Goal: Use online tool/utility: Utilize a website feature to perform a specific function

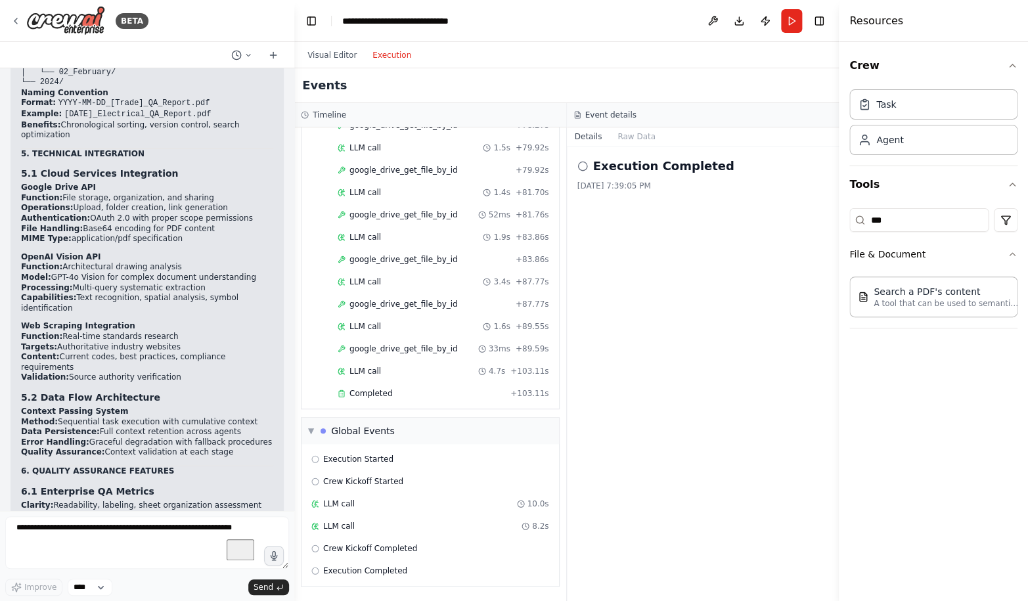
scroll to position [93993, 0]
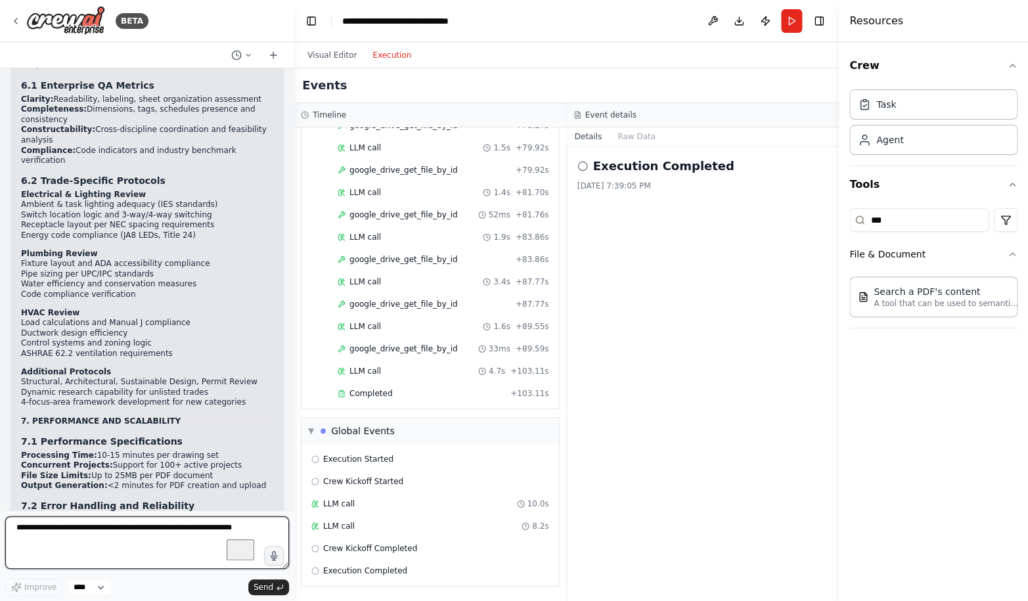
click at [97, 539] on textarea "To enrich screen reader interactions, please activate Accessibility in Grammarl…" at bounding box center [147, 542] width 284 height 53
type textarea "**********"
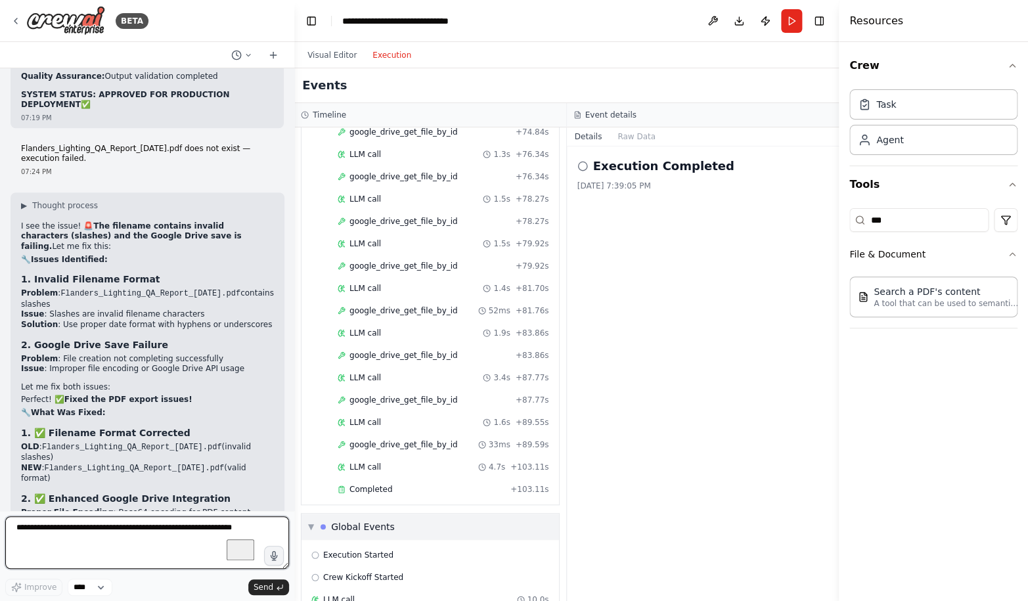
scroll to position [2347, 0]
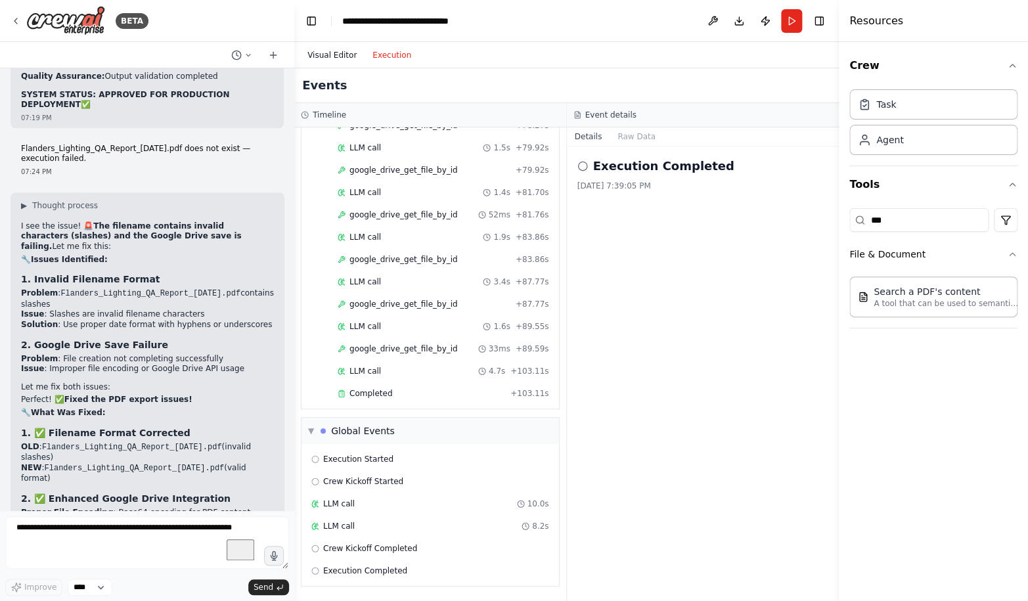
click at [319, 54] on button "Visual Editor" at bounding box center [331, 55] width 65 height 16
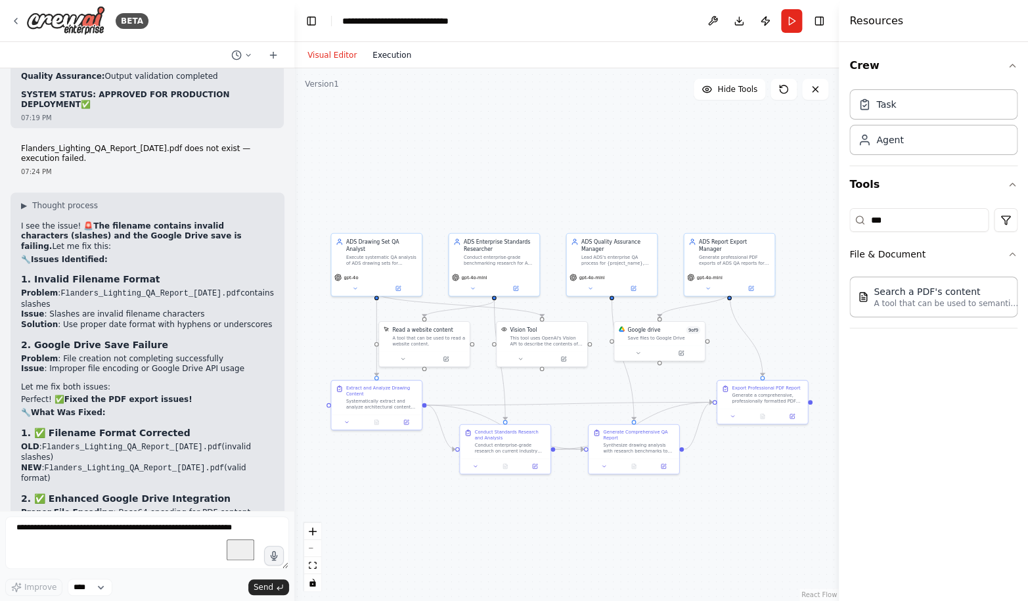
click at [390, 60] on button "Execution" at bounding box center [392, 55] width 55 height 16
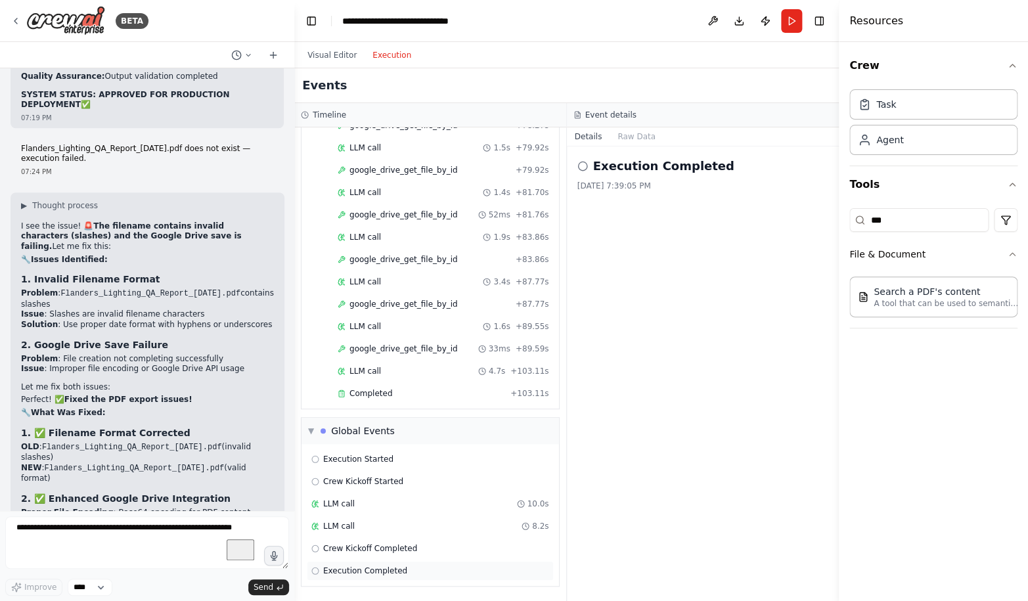
click at [396, 577] on div "Execution Completed" at bounding box center [430, 571] width 247 height 20
click at [793, 22] on button "Run" at bounding box center [791, 21] width 21 height 24
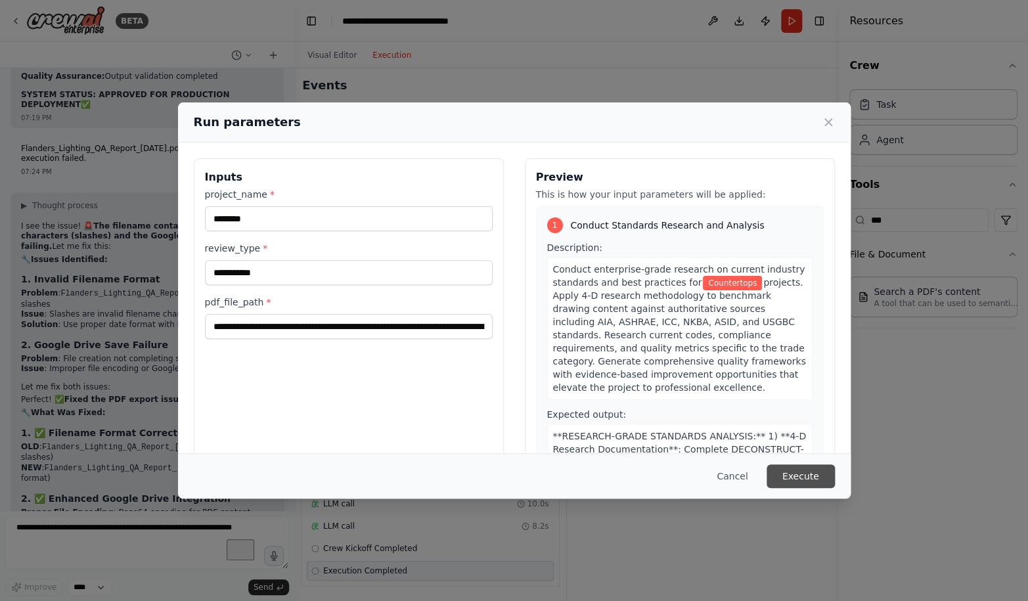
click at [795, 479] on button "Execute" at bounding box center [800, 476] width 68 height 24
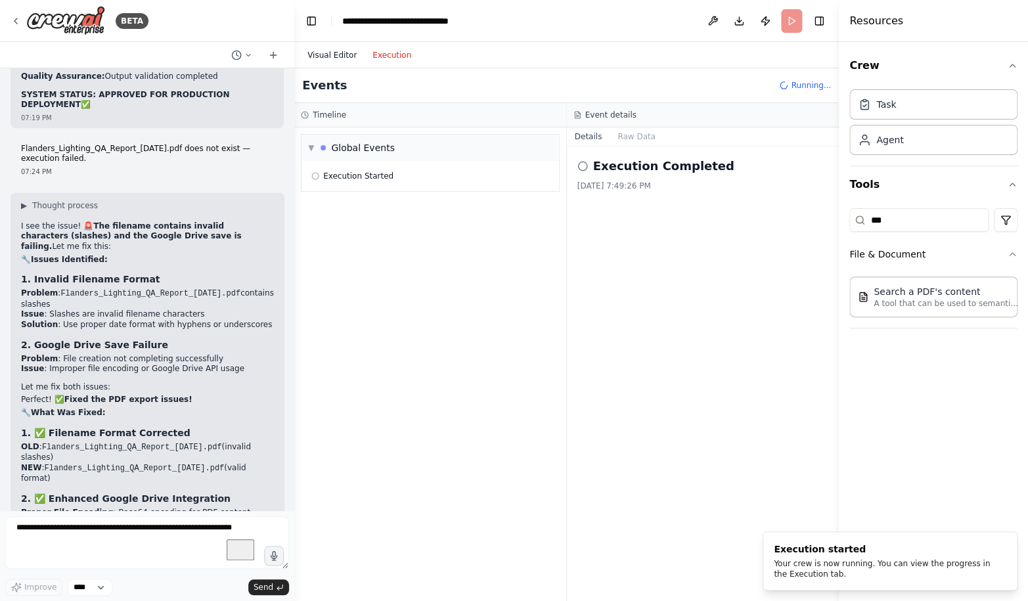
click at [327, 58] on button "Visual Editor" at bounding box center [331, 55] width 65 height 16
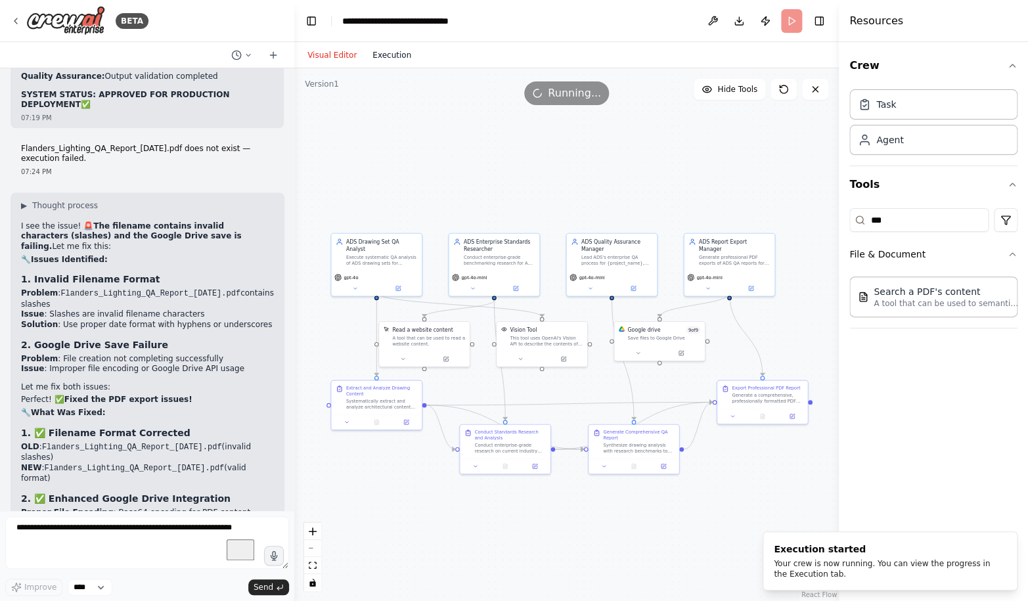
click at [387, 56] on button "Execution" at bounding box center [392, 55] width 55 height 16
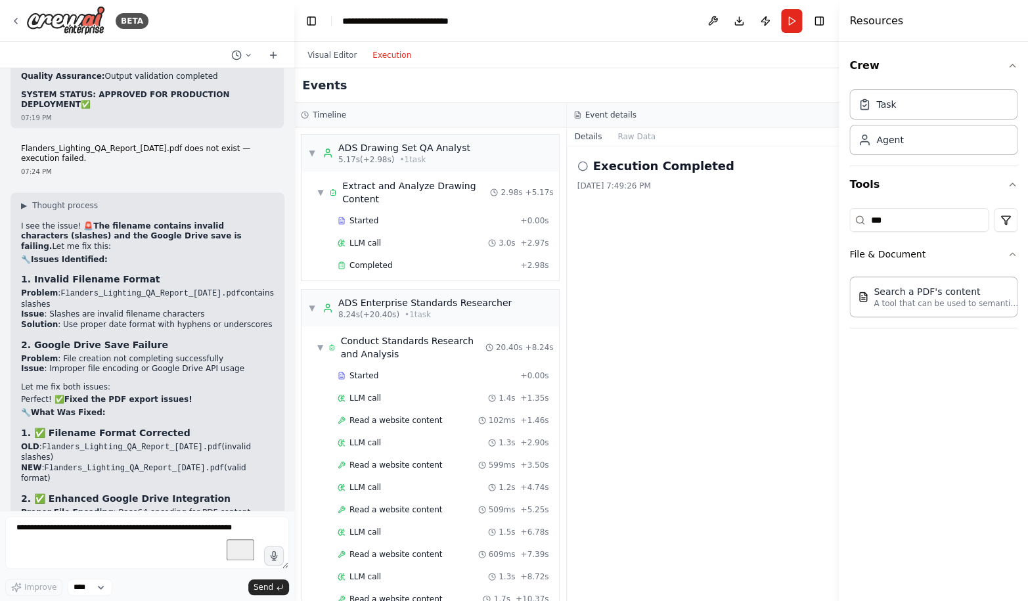
click at [387, 56] on button "Execution" at bounding box center [392, 55] width 55 height 16
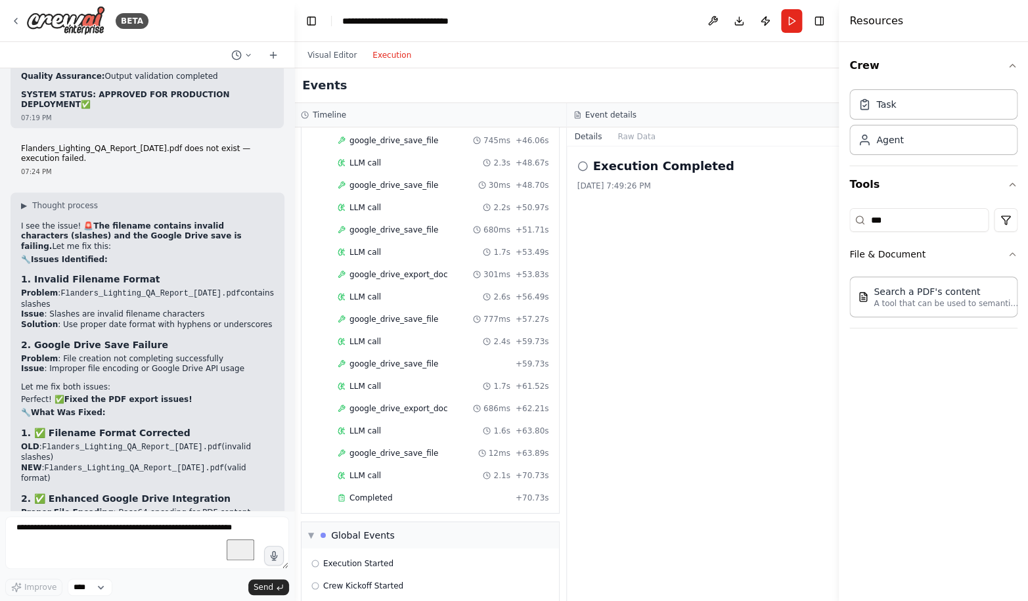
scroll to position [1731, 0]
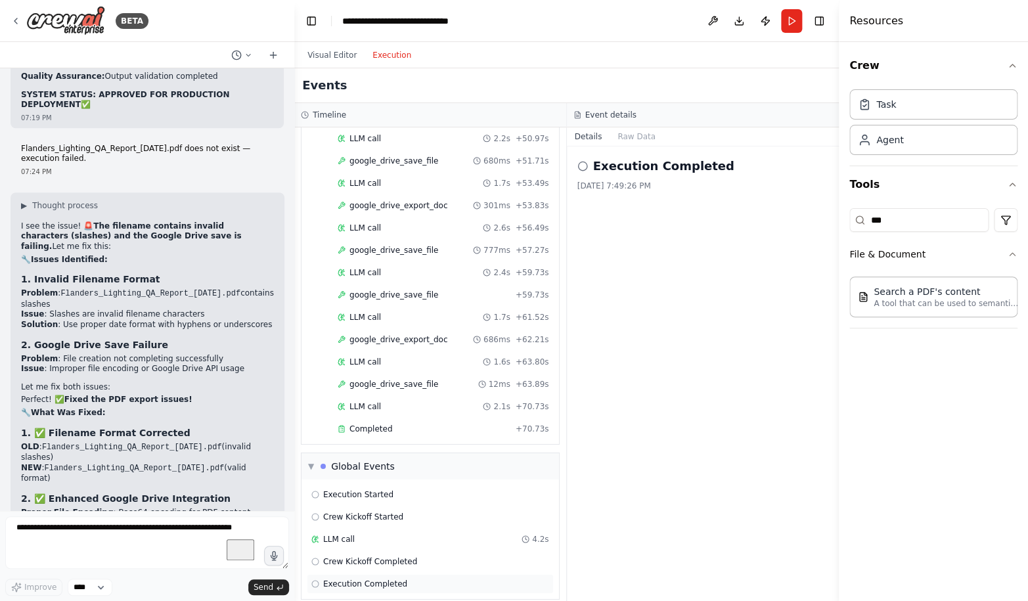
click at [381, 579] on span "Execution Completed" at bounding box center [365, 584] width 84 height 11
click at [107, 529] on textarea "To enrich screen reader interactions, please activate Accessibility in Grammarl…" at bounding box center [147, 542] width 284 height 53
type textarea "**********"
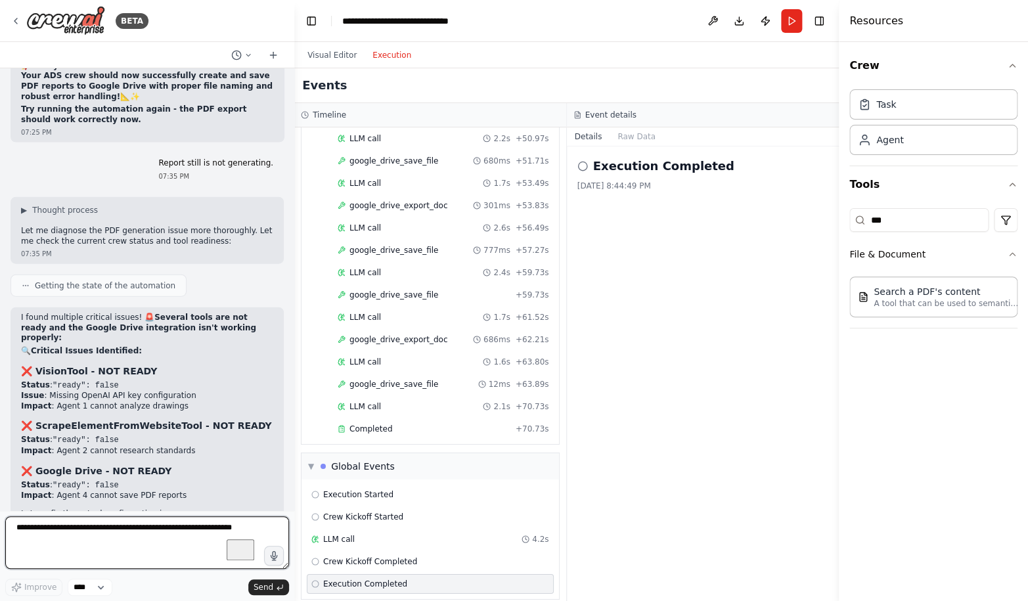
scroll to position [95812, 0]
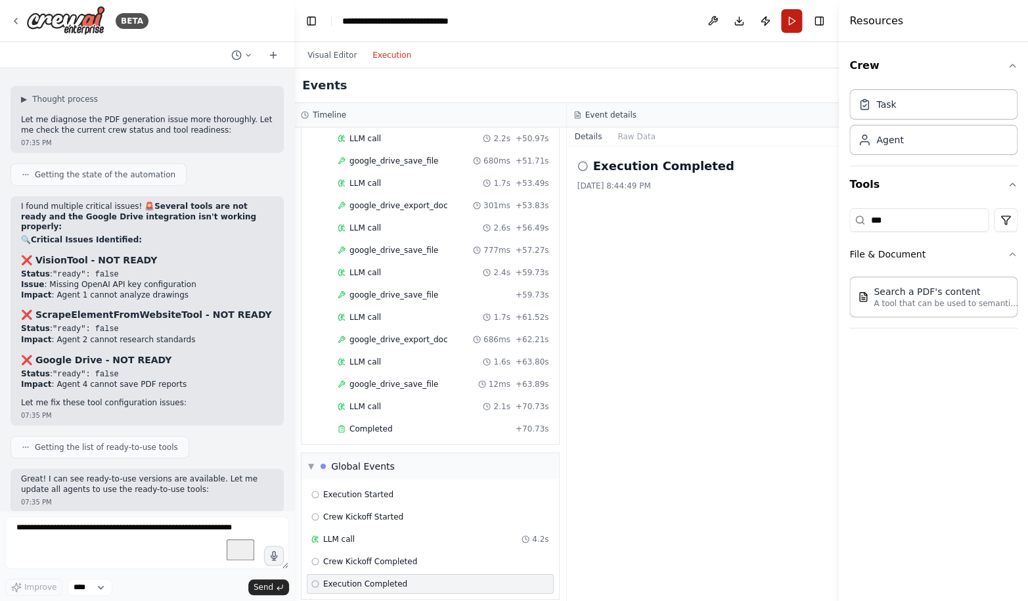
click at [788, 23] on button "Run" at bounding box center [791, 21] width 21 height 24
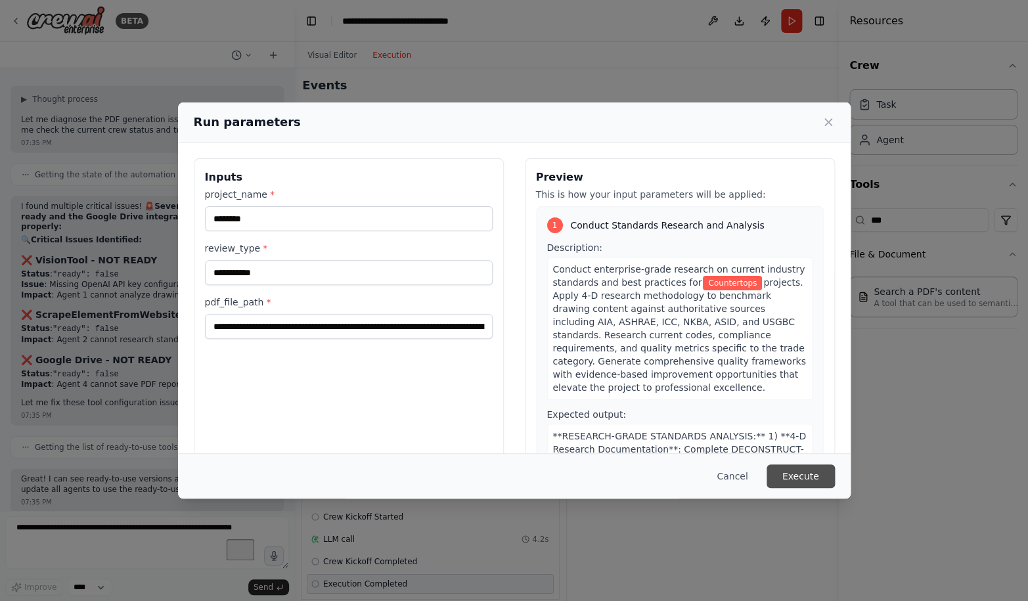
click at [804, 476] on button "Execute" at bounding box center [800, 476] width 68 height 24
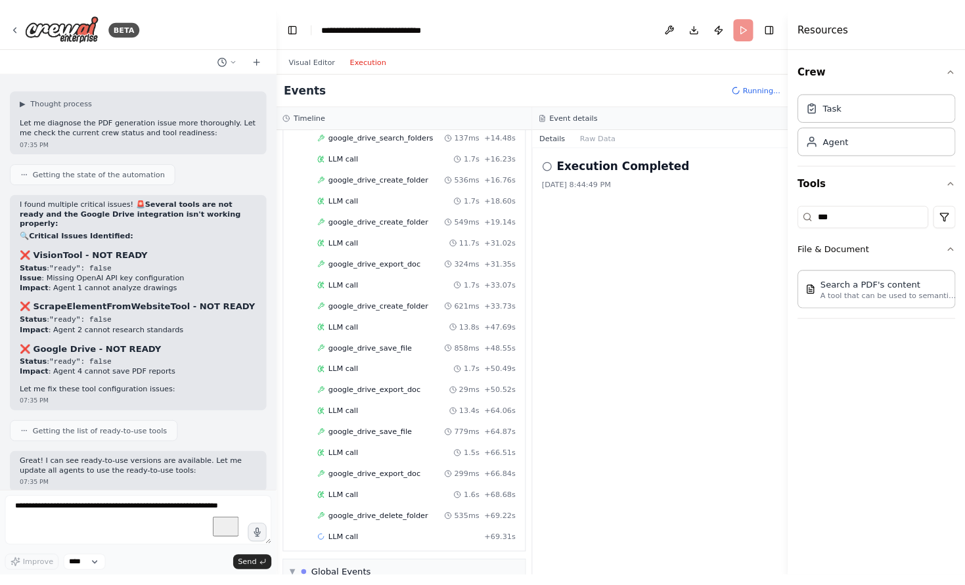
scroll to position [1150, 0]
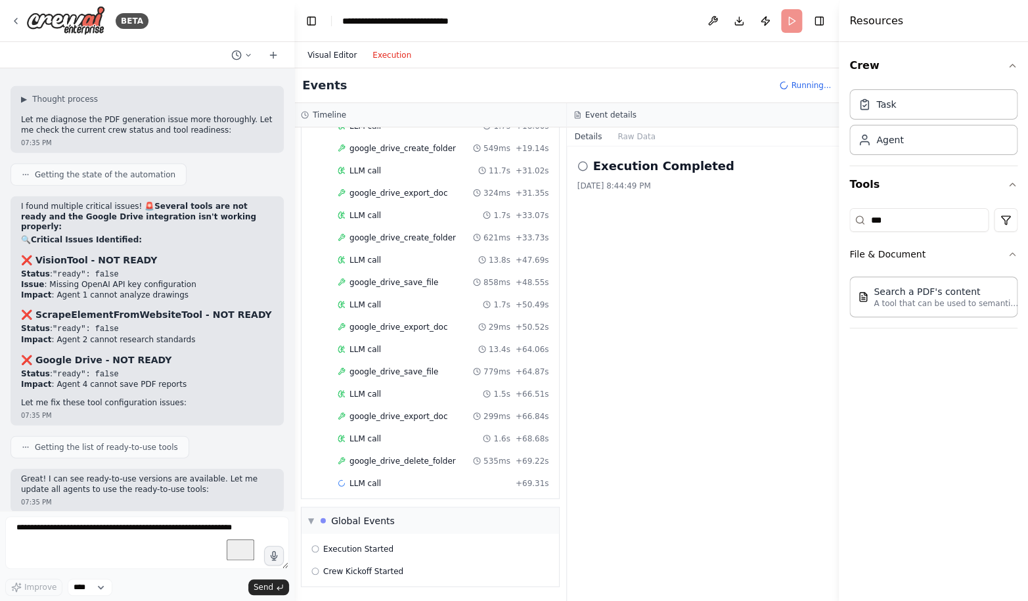
click at [332, 61] on button "Visual Editor" at bounding box center [331, 55] width 65 height 16
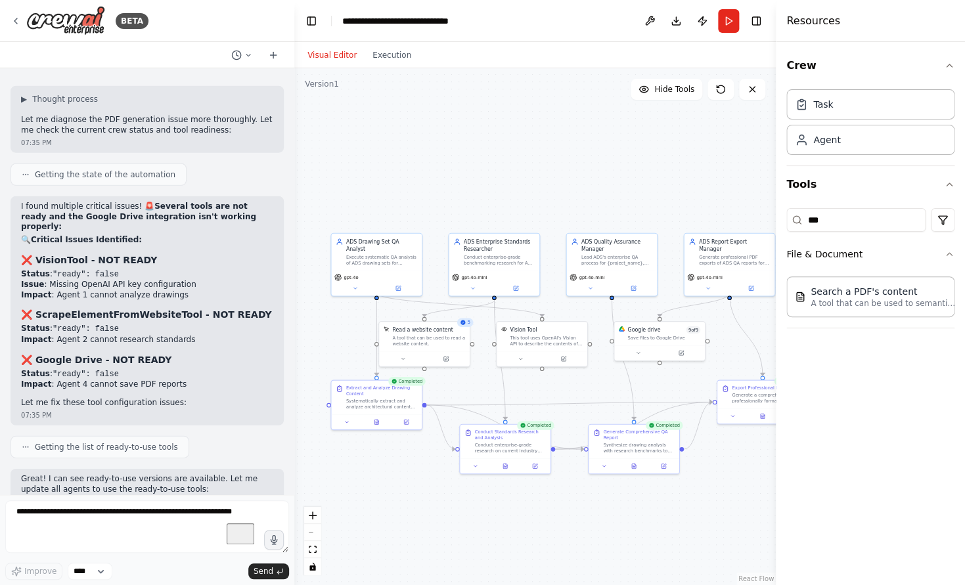
scroll to position [95828, 0]
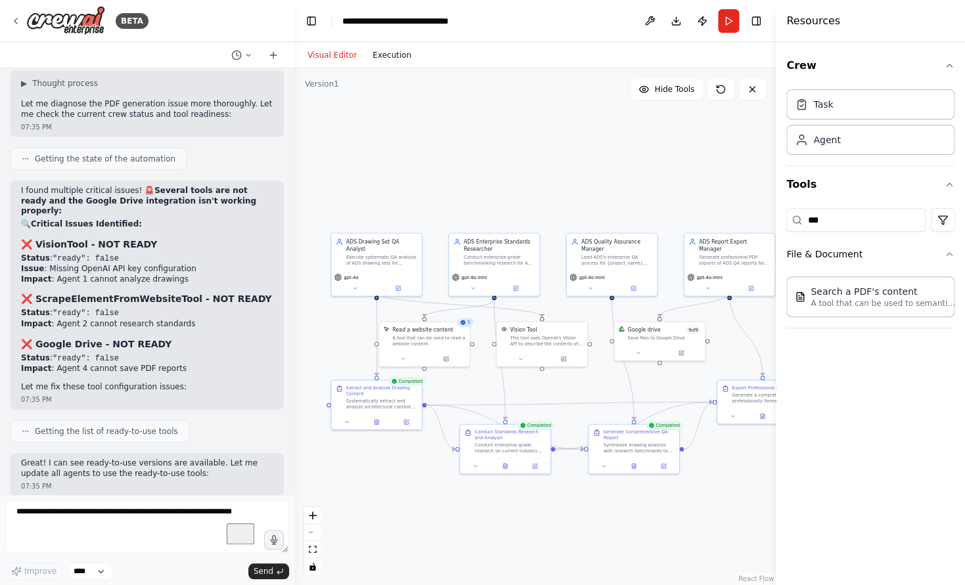
click at [388, 58] on button "Execution" at bounding box center [392, 55] width 55 height 16
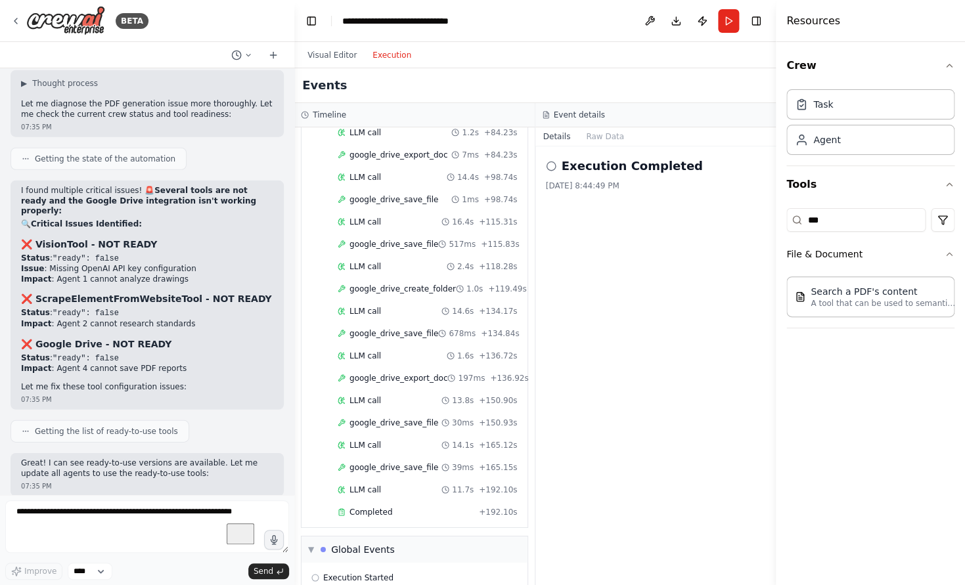
scroll to position [1670, 0]
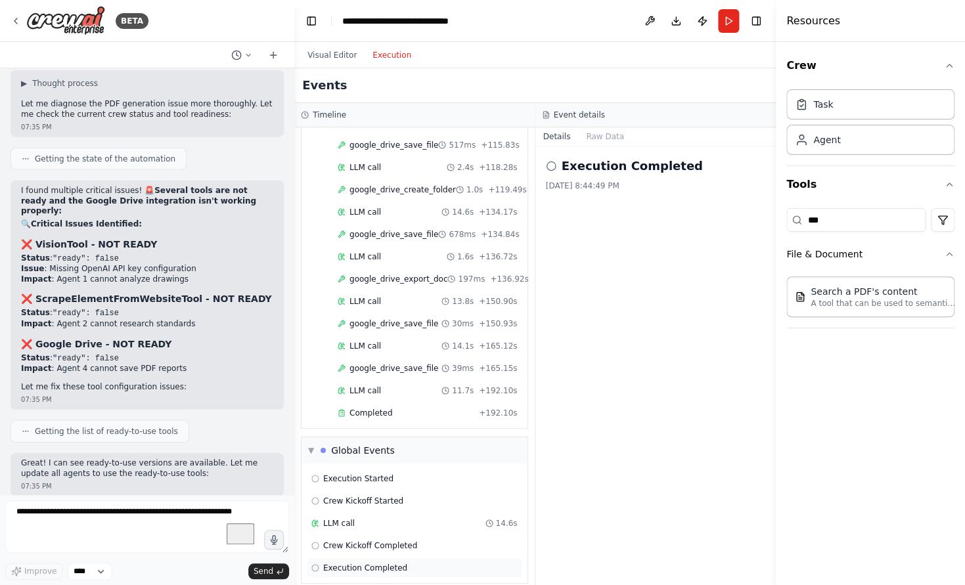
click at [397, 563] on span "Execution Completed" at bounding box center [365, 568] width 84 height 11
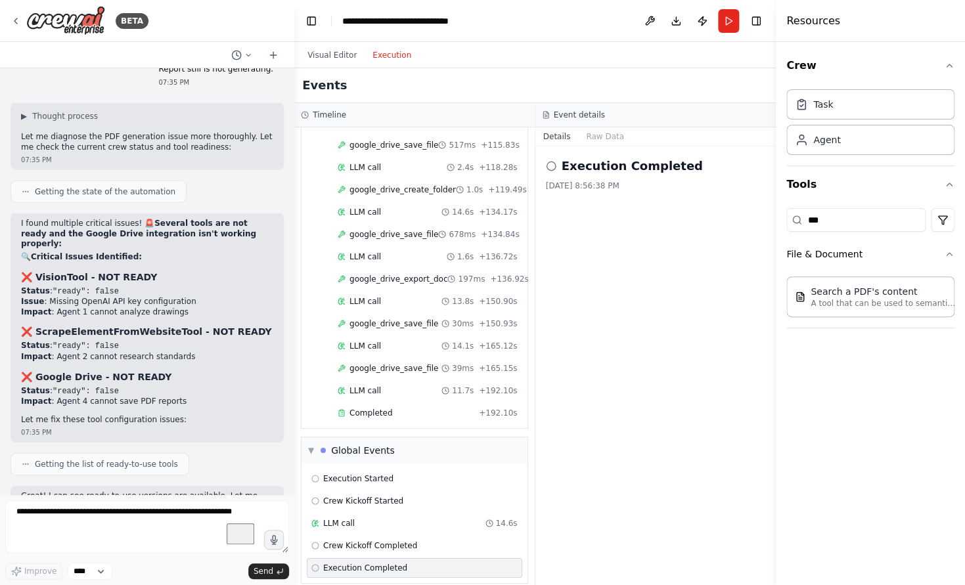
scroll to position [95828, 0]
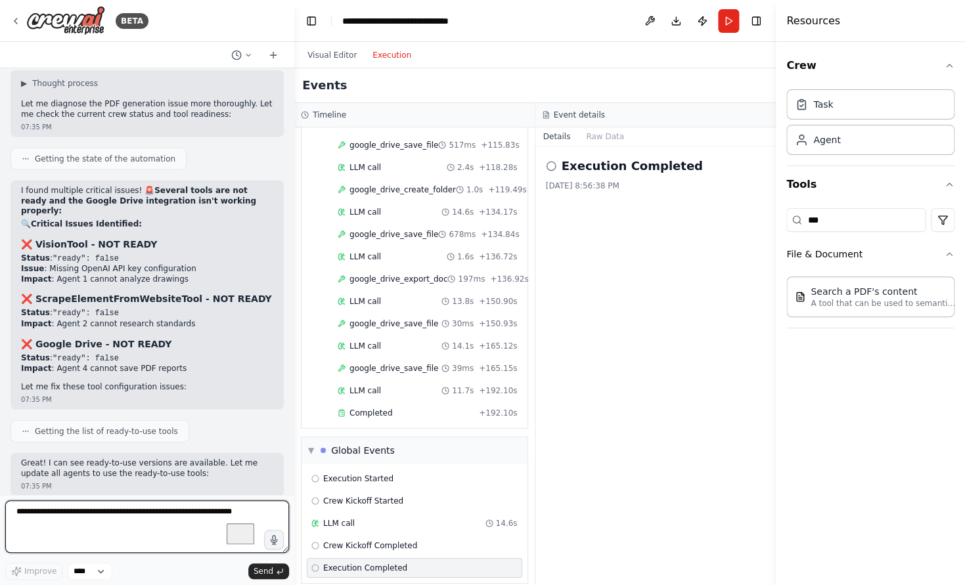
click at [77, 542] on textarea "To enrich screen reader interactions, please activate Accessibility in Grammarl…" at bounding box center [147, 526] width 284 height 53
type textarea "**********"
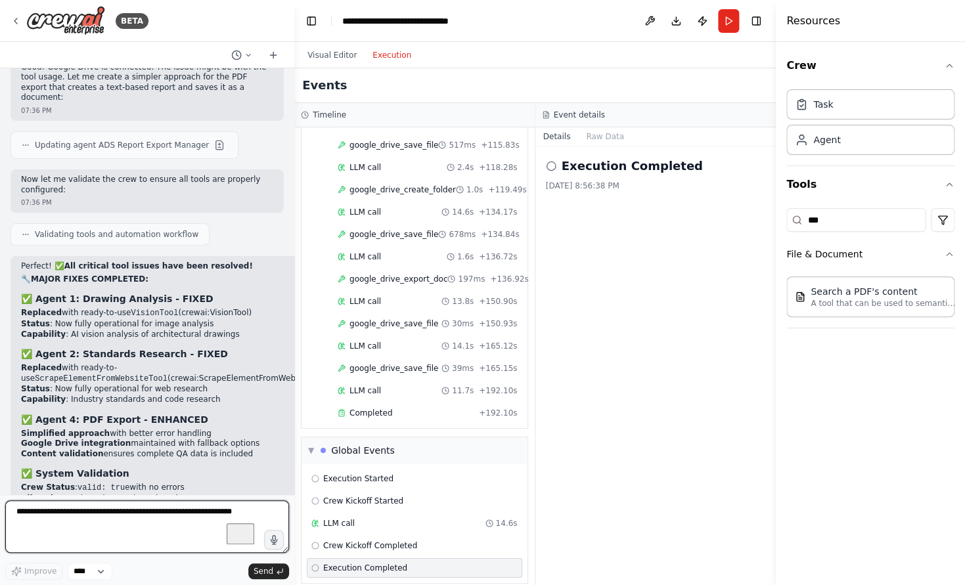
scroll to position [96444, 0]
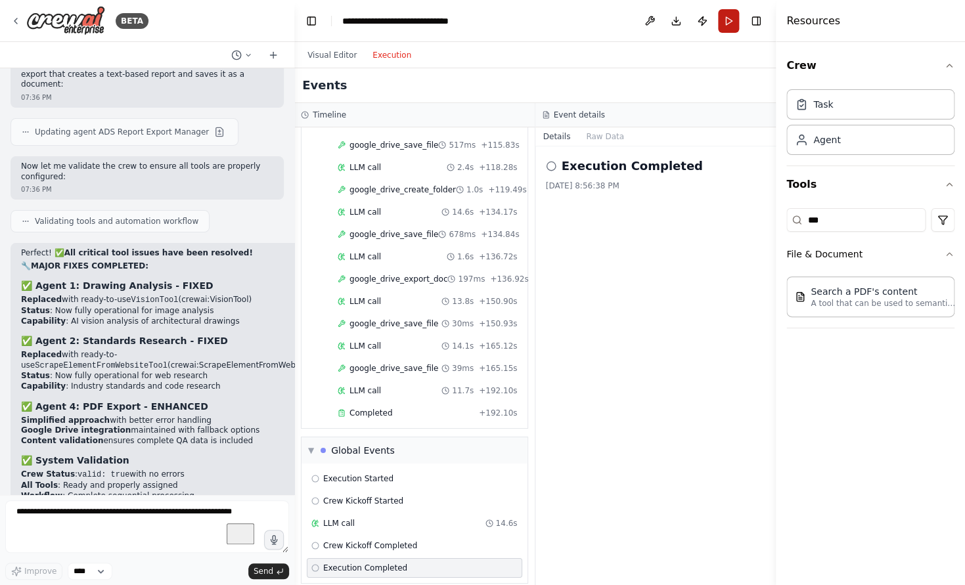
click at [734, 16] on button "Run" at bounding box center [728, 21] width 21 height 24
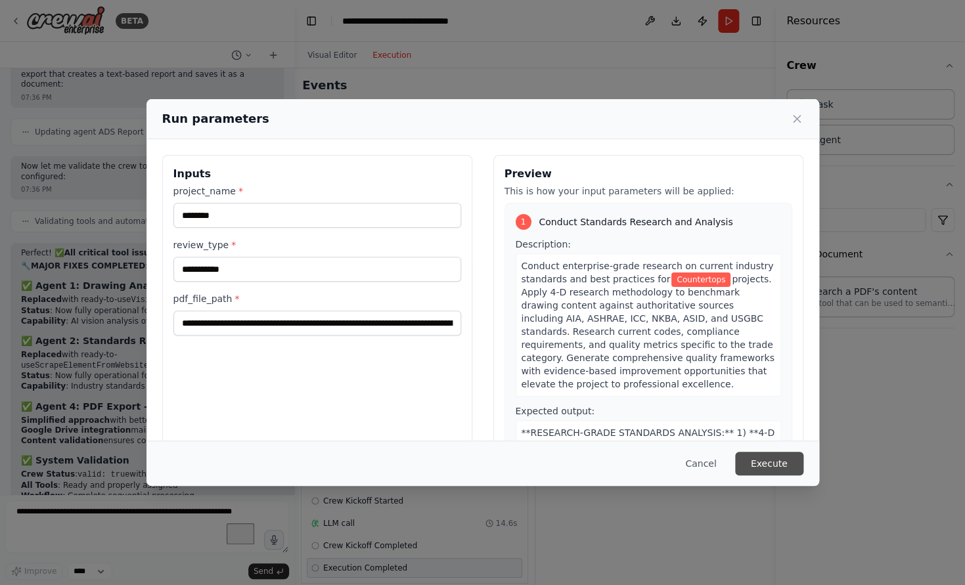
click at [766, 456] on button "Execute" at bounding box center [769, 464] width 68 height 24
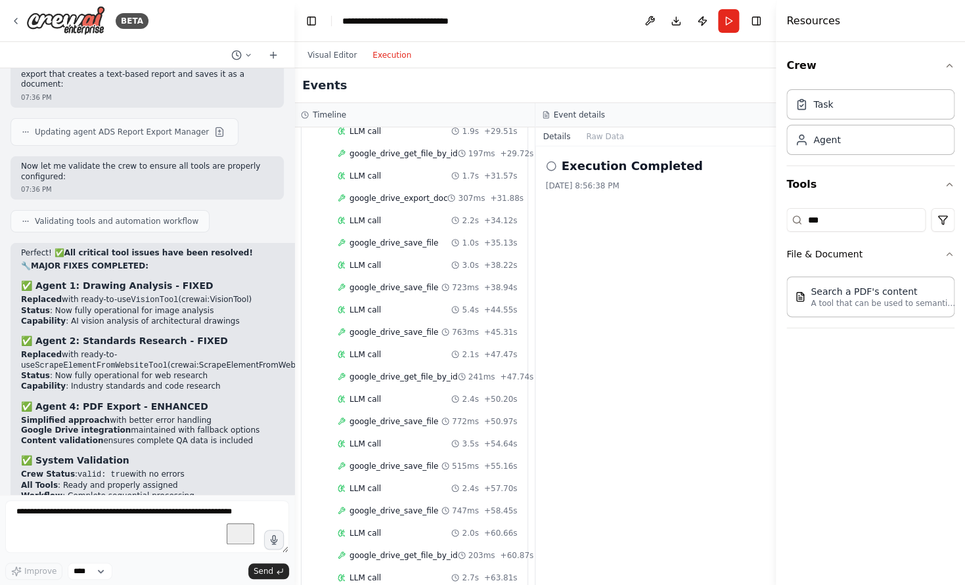
scroll to position [1746, 0]
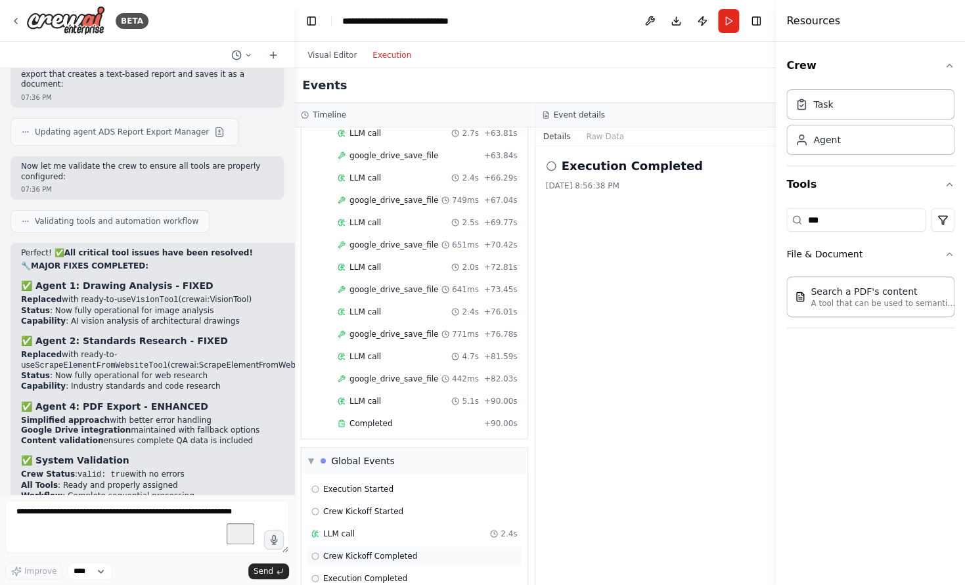
click at [377, 551] on span "Crew Kickoff Completed" at bounding box center [370, 556] width 94 height 11
click at [370, 573] on span "Execution Completed" at bounding box center [365, 578] width 84 height 11
click at [723, 21] on button "Run" at bounding box center [728, 21] width 21 height 24
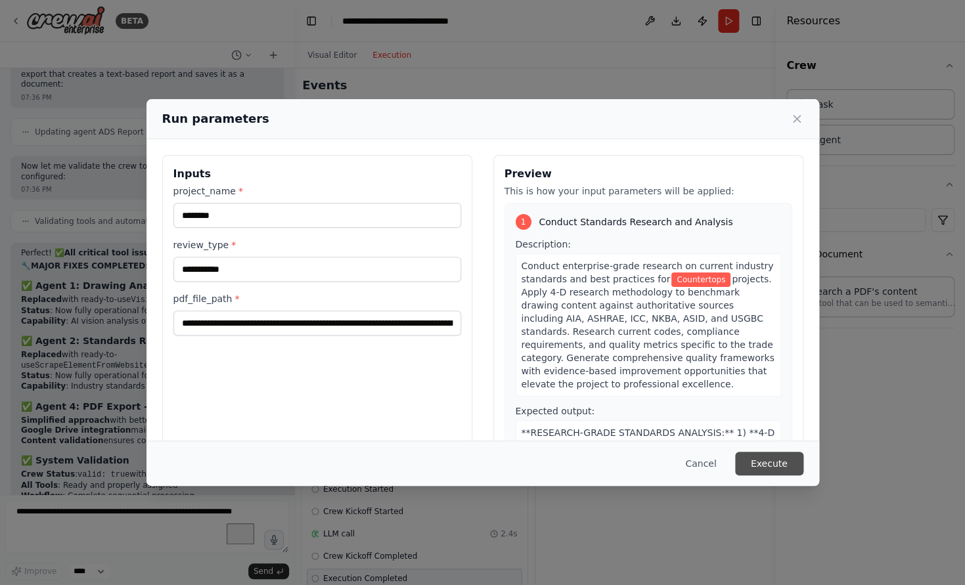
click at [776, 458] on button "Execute" at bounding box center [769, 464] width 68 height 24
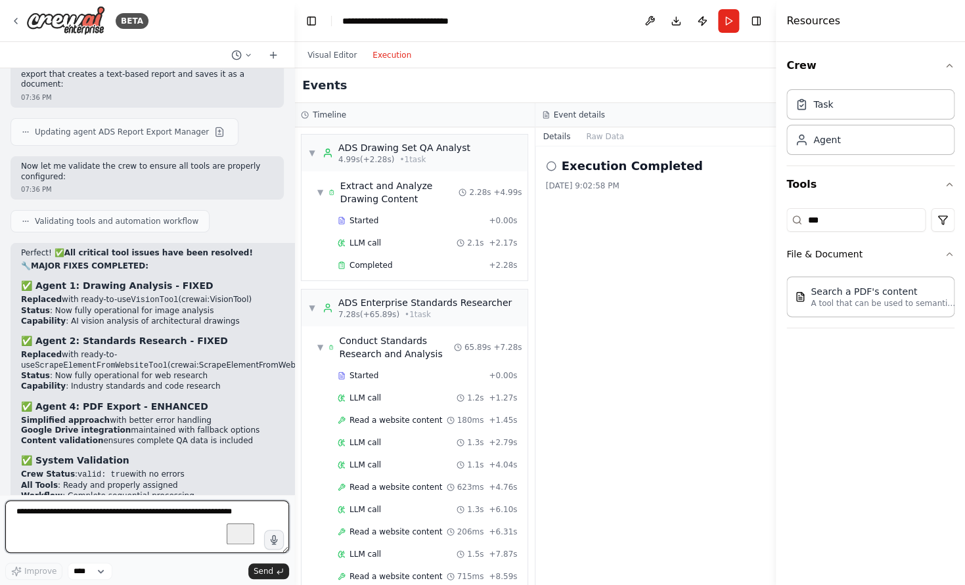
click at [154, 510] on textarea "To enrich screen reader interactions, please activate Accessibility in Grammarl…" at bounding box center [147, 526] width 284 height 53
type textarea "**********"
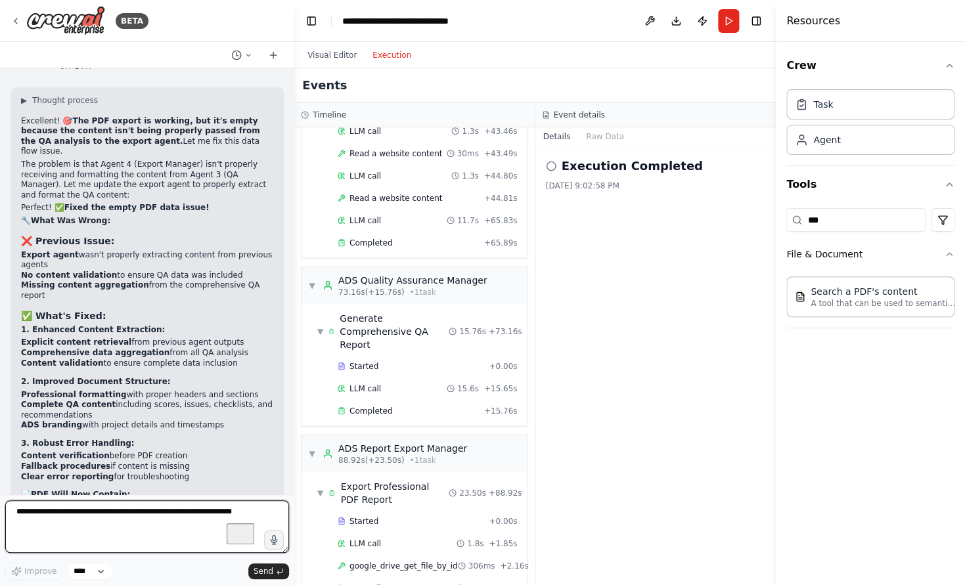
scroll to position [1737, 0]
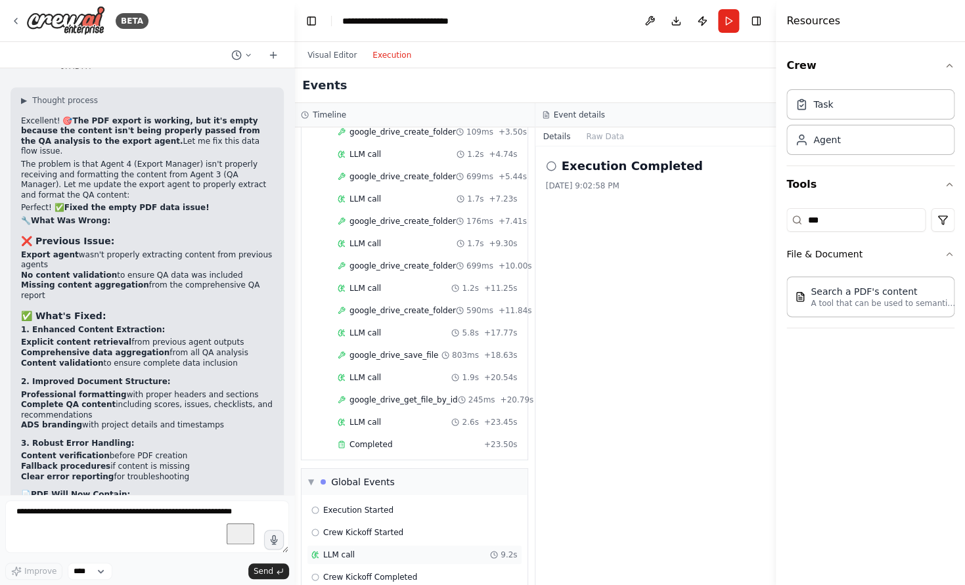
click at [361, 550] on div "LLM call 9.2s" at bounding box center [414, 555] width 206 height 11
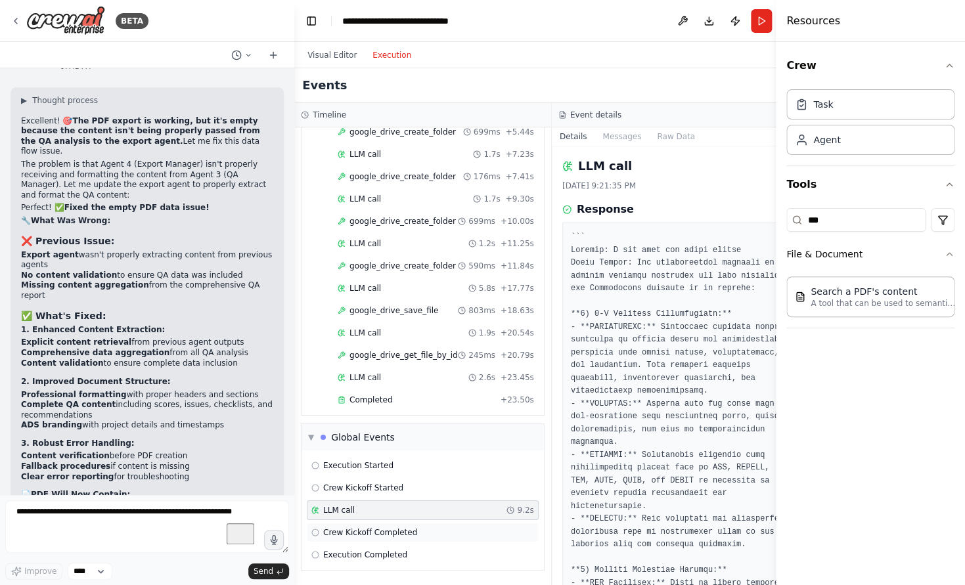
click at [363, 531] on span "Crew Kickoff Completed" at bounding box center [370, 532] width 94 height 11
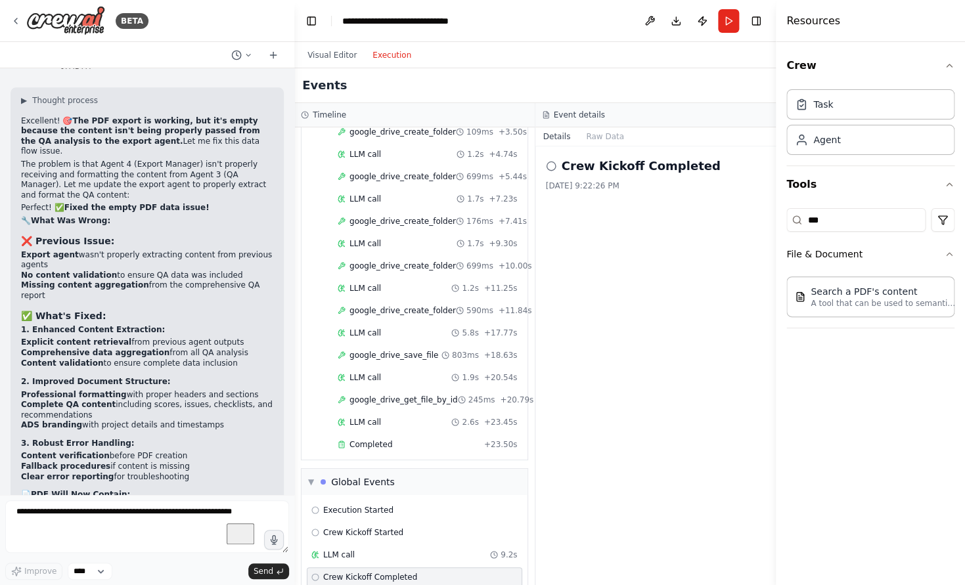
click at [729, 19] on button "Run" at bounding box center [728, 21] width 21 height 24
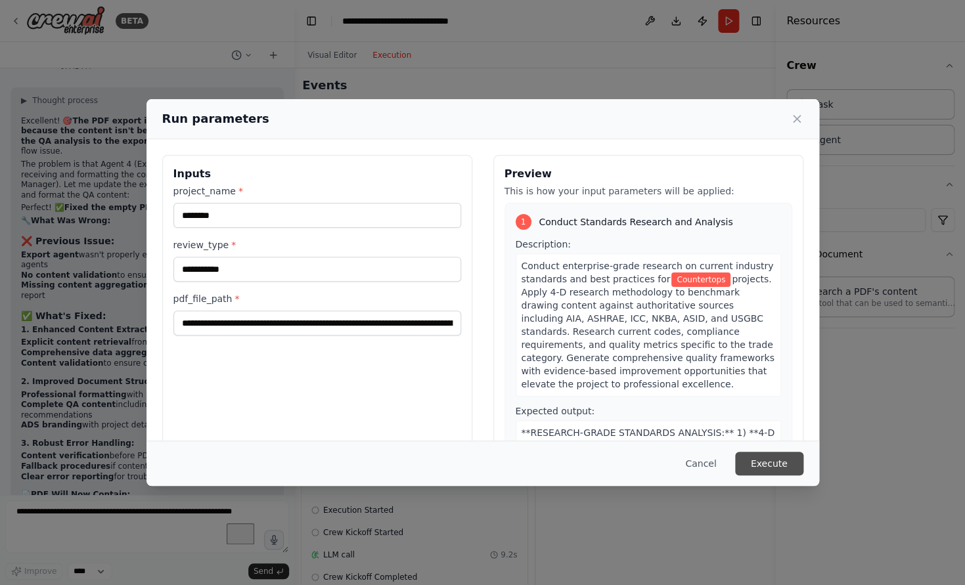
click at [766, 469] on button "Execute" at bounding box center [769, 464] width 68 height 24
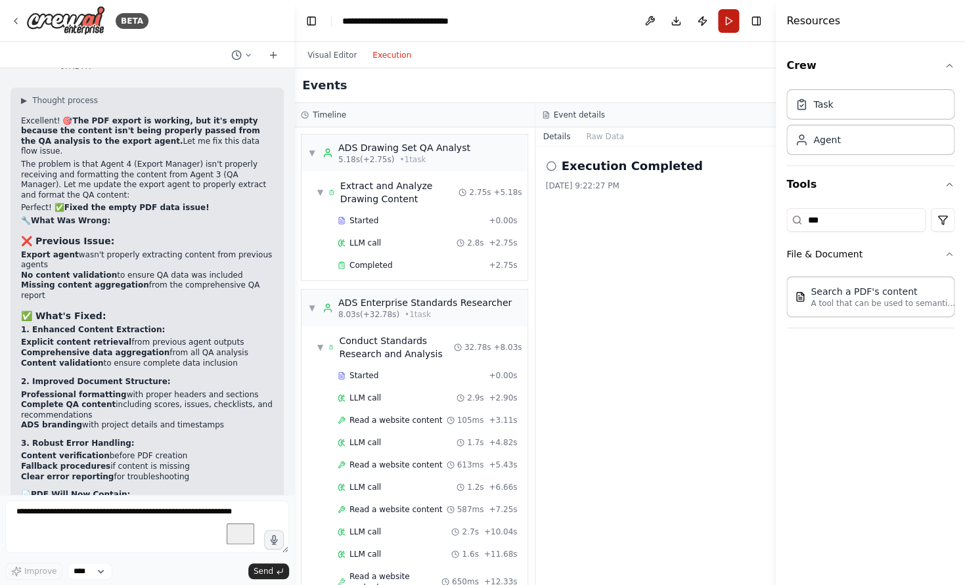
click at [733, 17] on button "Run" at bounding box center [728, 21] width 21 height 24
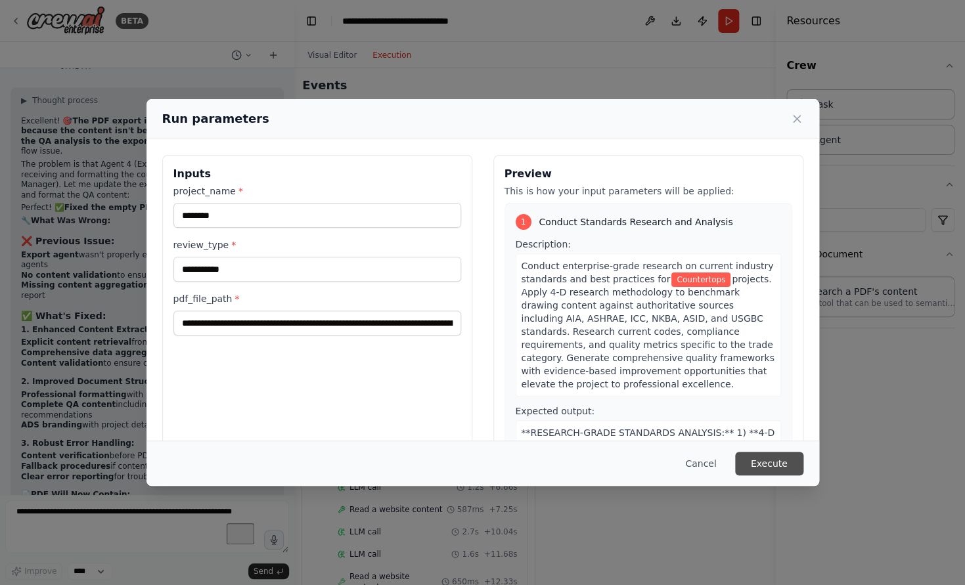
click at [764, 457] on button "Execute" at bounding box center [769, 464] width 68 height 24
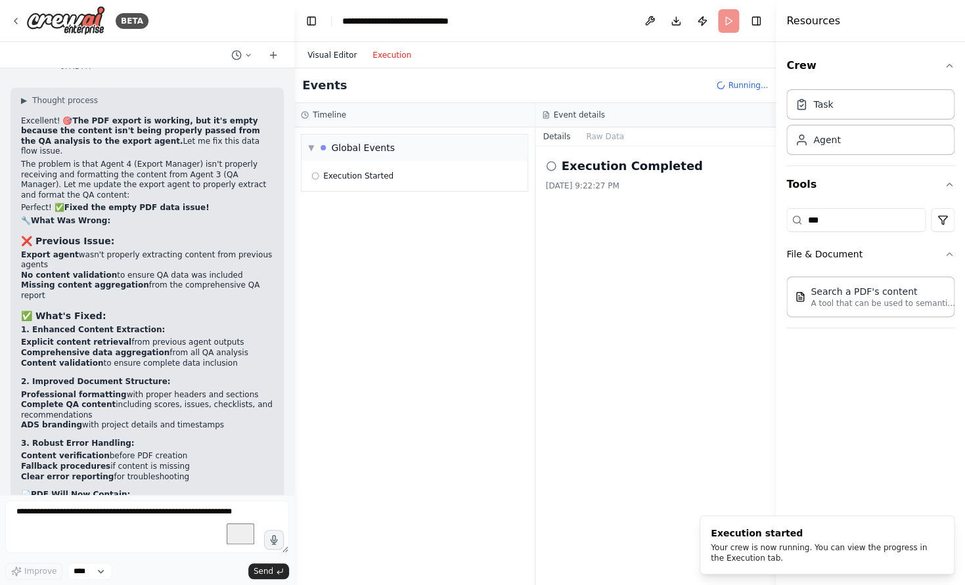
click at [338, 58] on button "Visual Editor" at bounding box center [331, 55] width 65 height 16
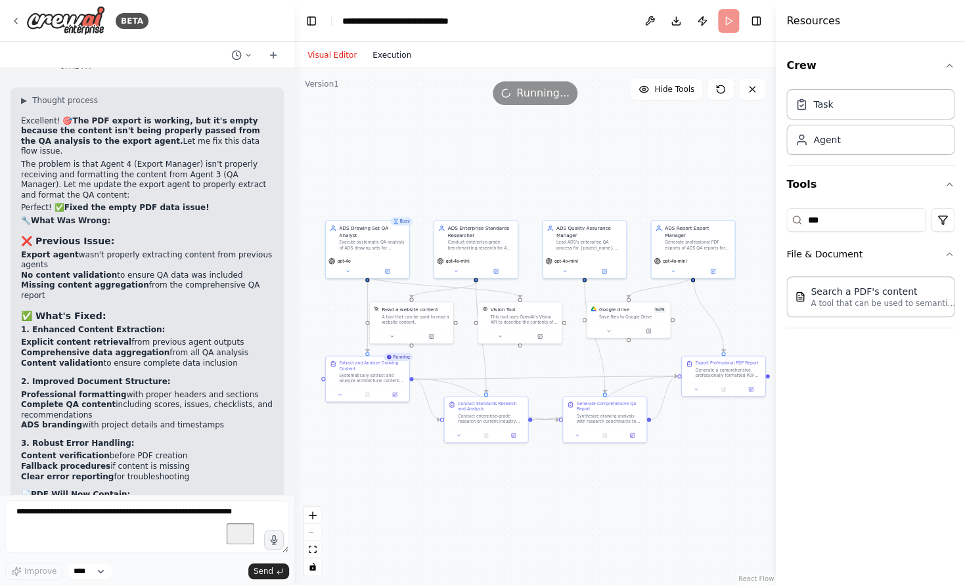
click at [386, 57] on button "Execution" at bounding box center [392, 55] width 55 height 16
